Goal: Answer question/provide support: Share knowledge or assist other users

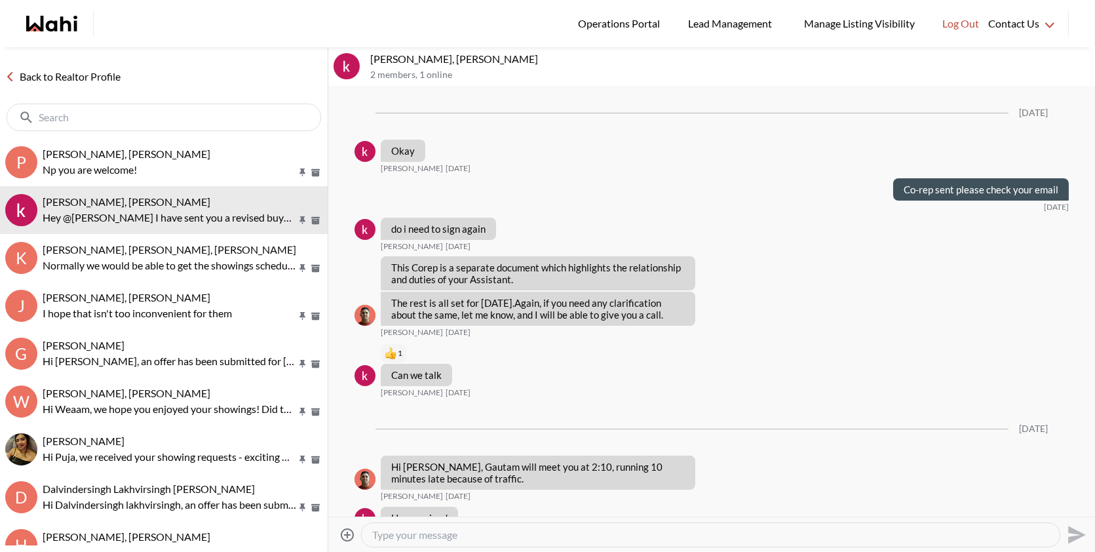
scroll to position [12556, 0]
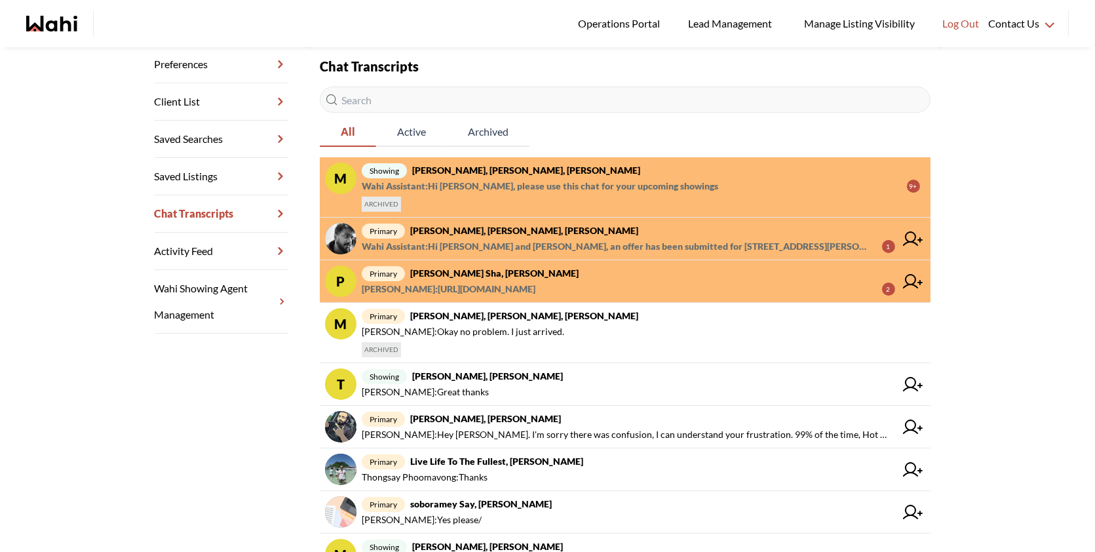
scroll to position [198, 0]
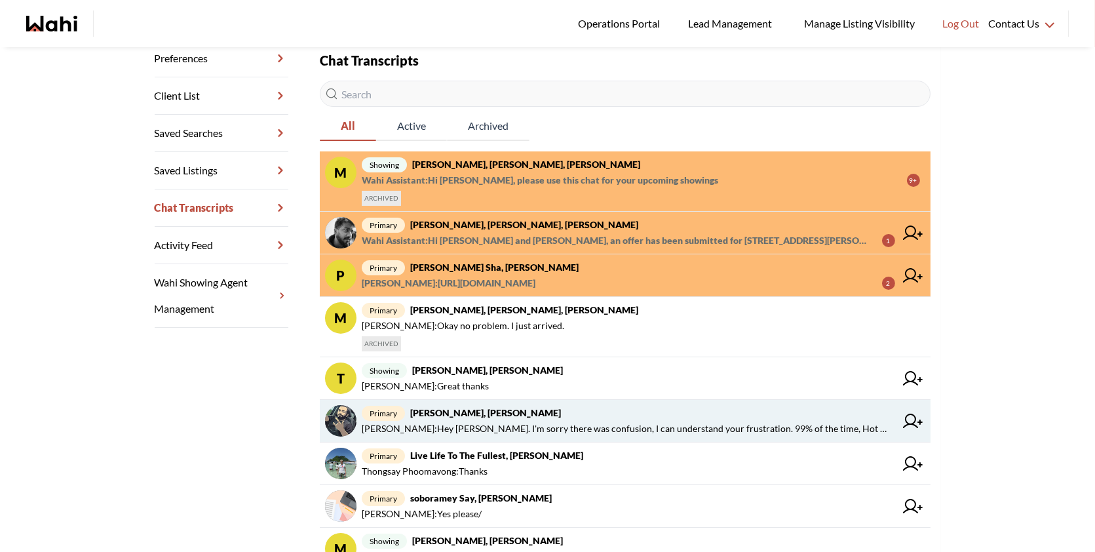
click at [621, 413] on span "primary Saeid Kanani, Michelle" at bounding box center [628, 413] width 533 height 16
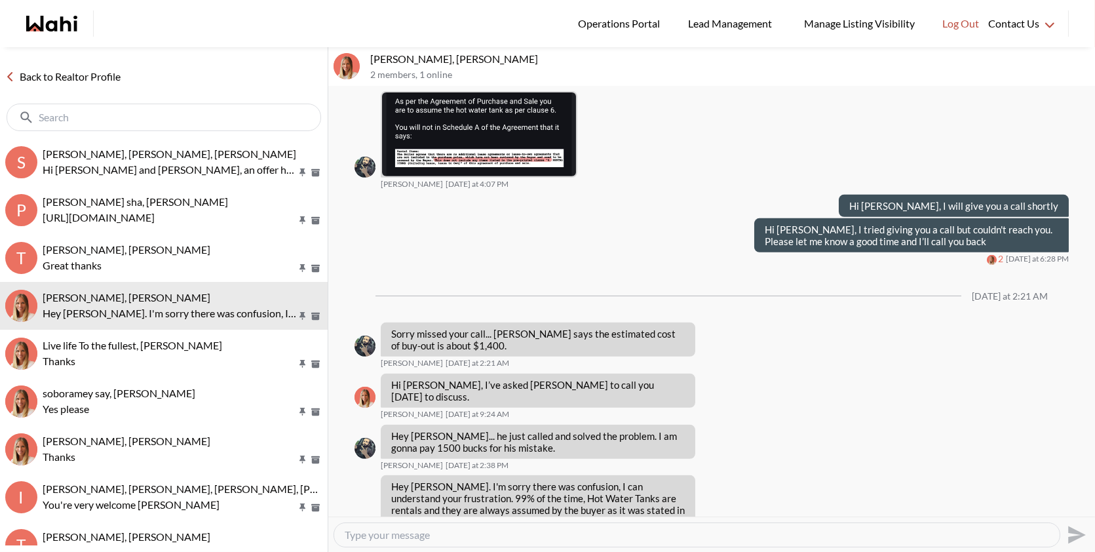
scroll to position [1248, 0]
